Goal: Task Accomplishment & Management: Complete application form

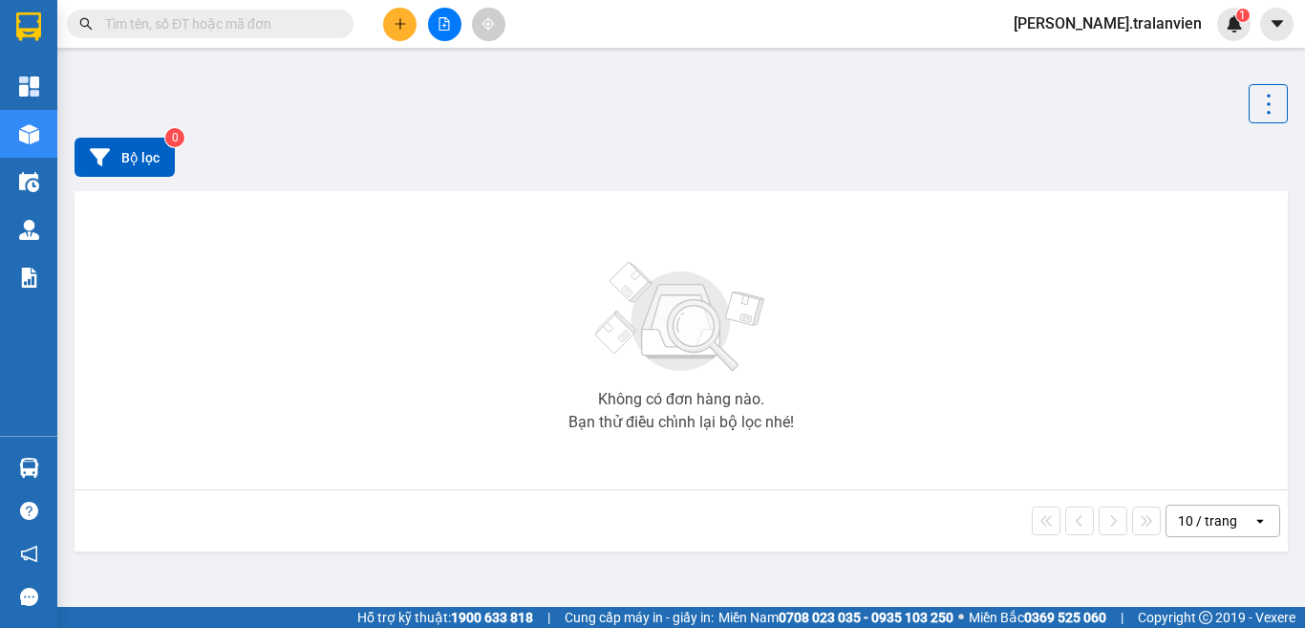
click at [230, 25] on input "text" at bounding box center [217, 23] width 225 height 21
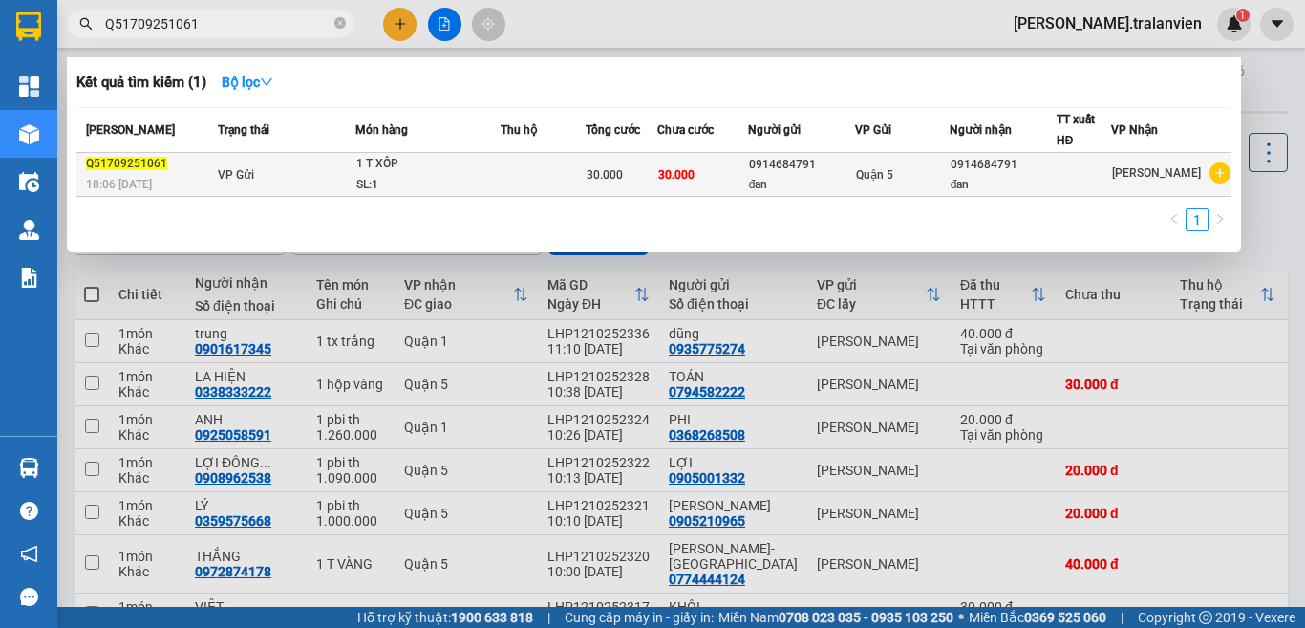
type input "Q51709251061"
click at [361, 189] on div "SL: 1" at bounding box center [427, 185] width 143 height 21
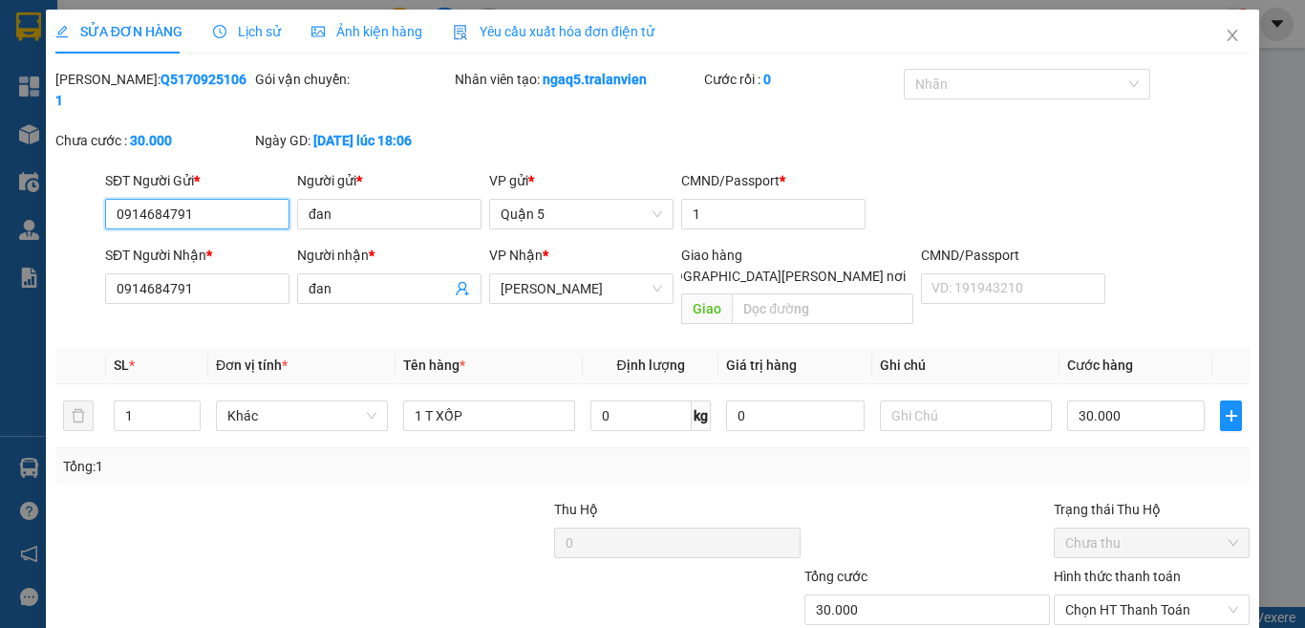
type input "0914684791"
type input "đan"
type input "1"
type input "0914684791"
type input "đan"
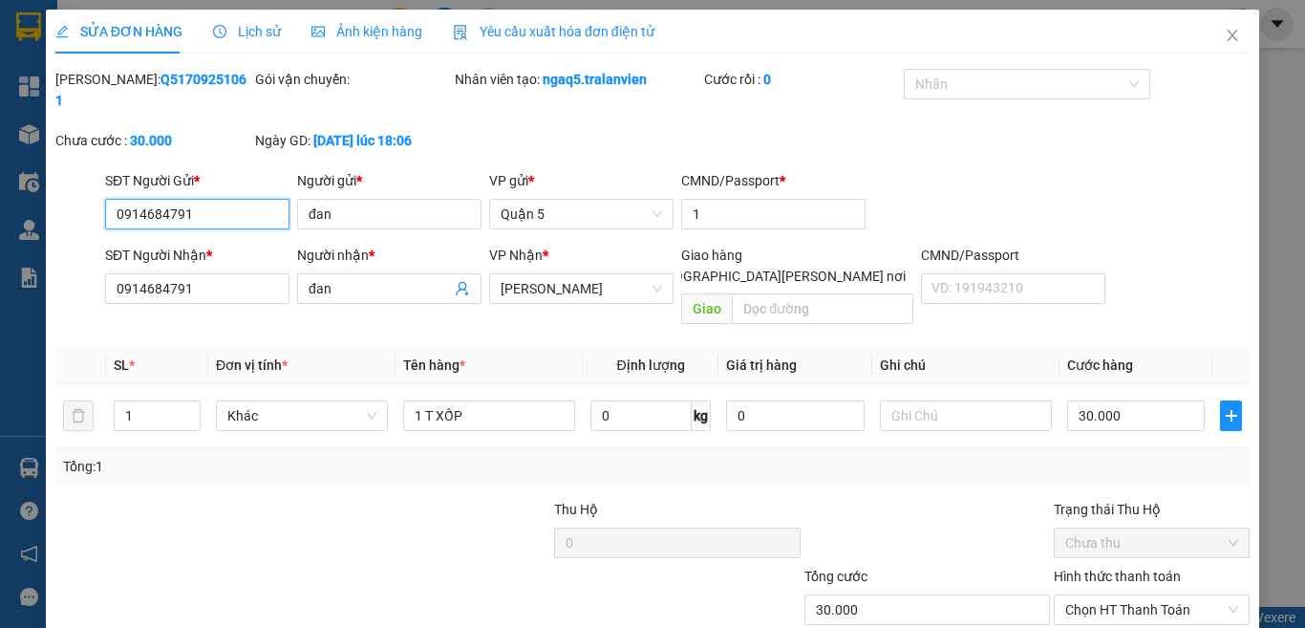
type input "30.000"
click at [246, 32] on span "Lịch sử" at bounding box center [247, 31] width 68 height 15
